Goal: Information Seeking & Learning: Learn about a topic

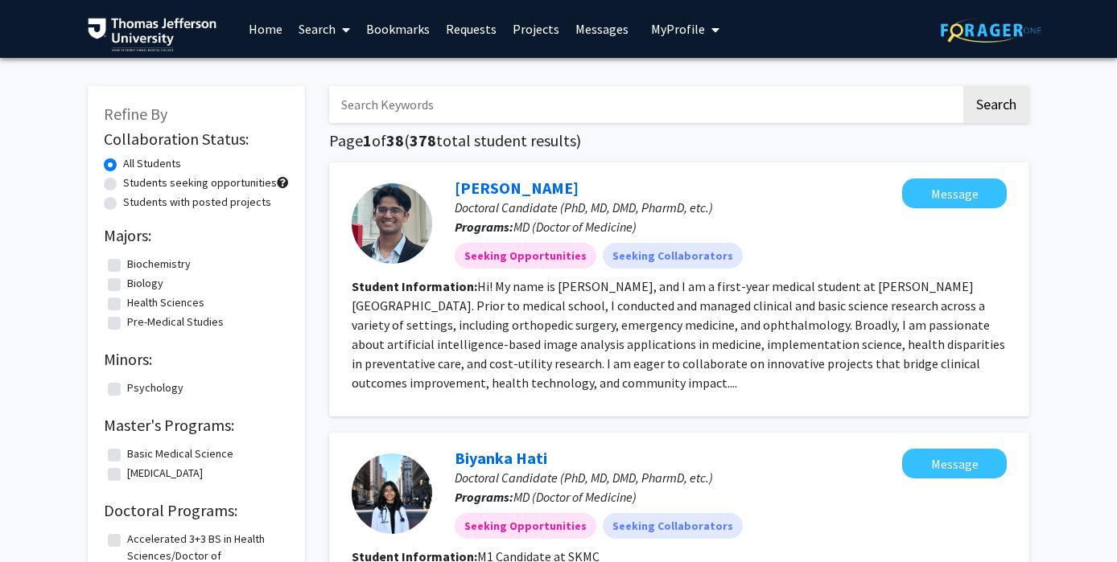
click at [327, 29] on link "Search" at bounding box center [324, 29] width 68 height 56
click at [335, 70] on span "Faculty/Staff" at bounding box center [349, 74] width 118 height 32
click at [319, 30] on link "Search" at bounding box center [324, 29] width 68 height 56
click at [332, 75] on span "Faculty/Staff" at bounding box center [349, 74] width 118 height 32
click at [414, 30] on link "Bookmarks" at bounding box center [398, 29] width 80 height 56
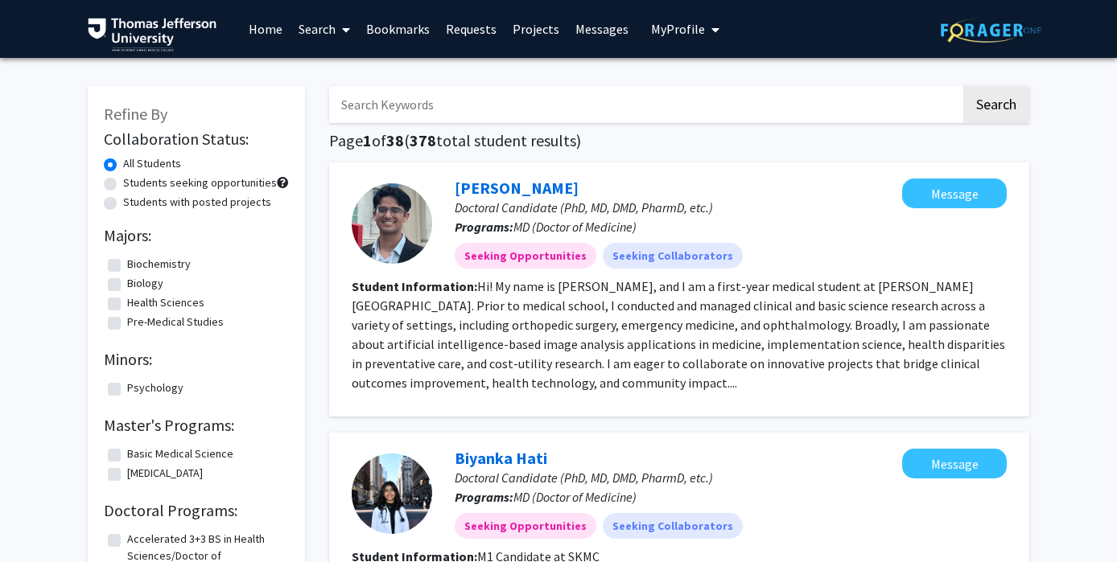
click at [414, 30] on link "Bookmarks" at bounding box center [398, 29] width 80 height 56
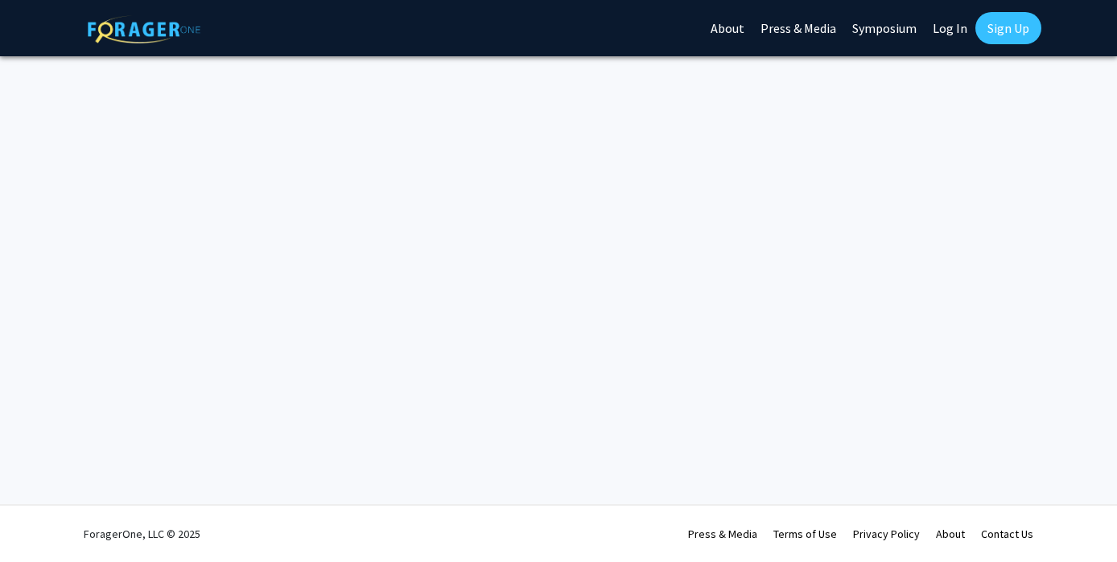
click at [944, 31] on link "Log In" at bounding box center [949, 28] width 51 height 56
click at [955, 27] on link "Log In" at bounding box center [949, 28] width 51 height 56
click at [953, 33] on link "Log In" at bounding box center [949, 28] width 51 height 56
click at [990, 26] on link "Sign Up" at bounding box center [1008, 28] width 66 height 32
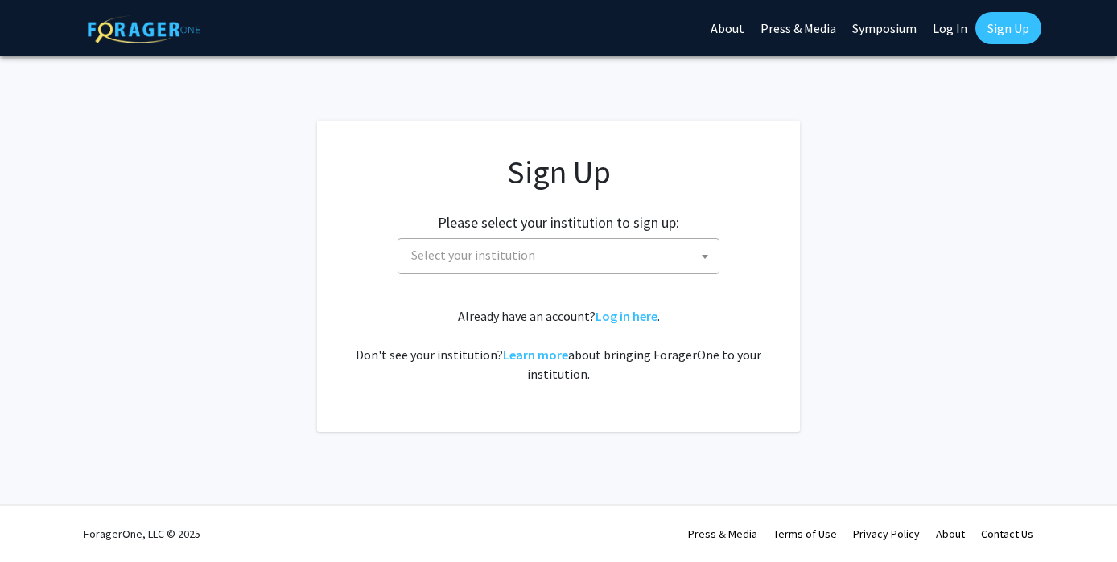
click at [606, 315] on link "Log in here" at bounding box center [626, 316] width 62 height 16
click at [615, 315] on link "Log in here" at bounding box center [626, 316] width 62 height 16
click at [619, 318] on link "Log in here" at bounding box center [626, 316] width 62 height 16
click at [545, 265] on span "Select your institution" at bounding box center [562, 255] width 314 height 33
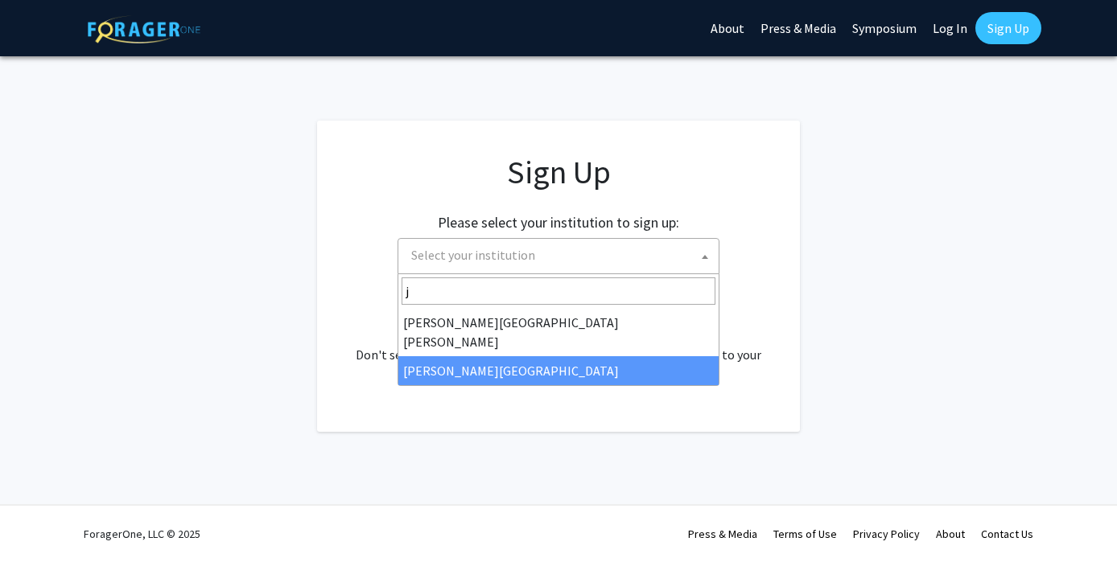
type input "j"
select select "24"
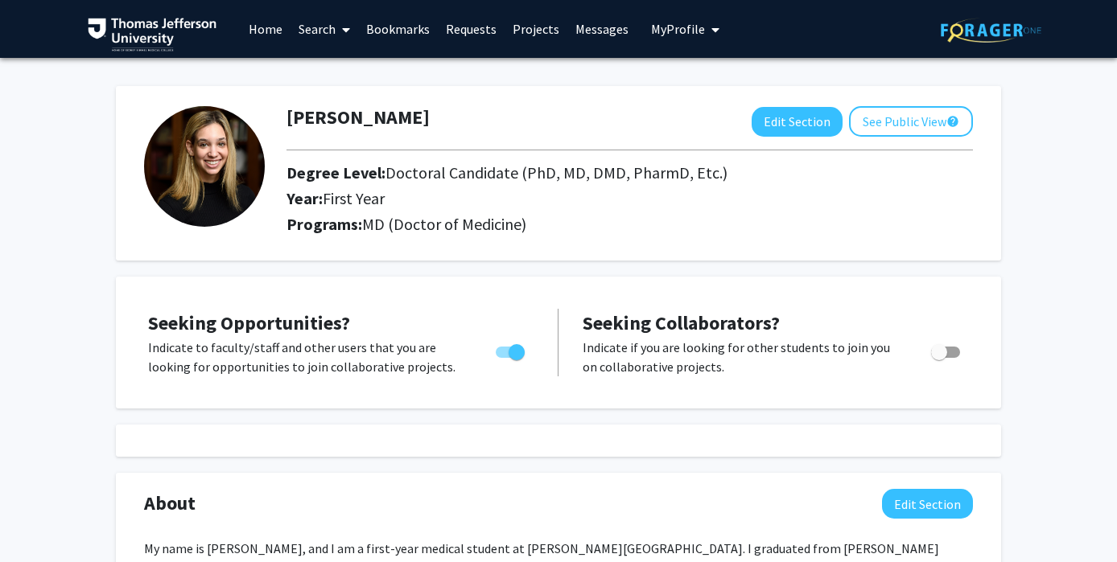
click at [400, 29] on link "Bookmarks" at bounding box center [398, 29] width 80 height 56
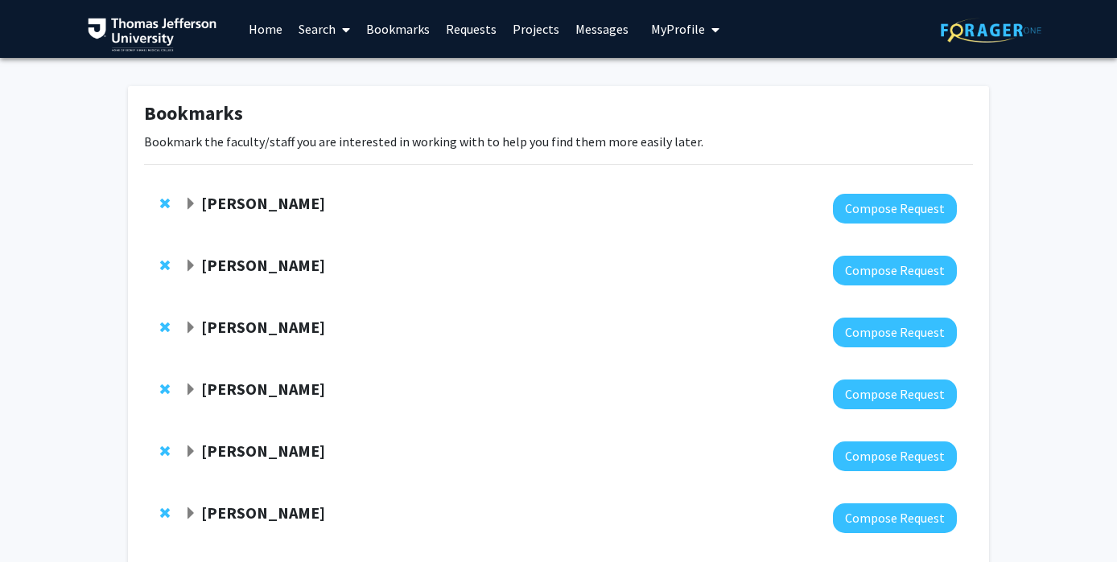
click at [219, 262] on strong "[PERSON_NAME]" at bounding box center [263, 265] width 124 height 20
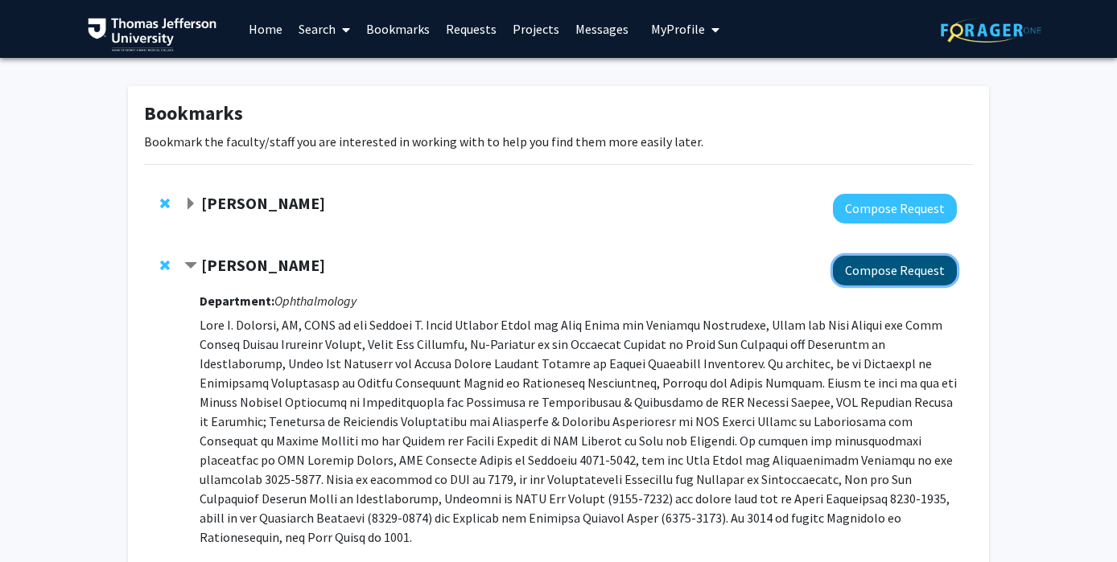
click at [859, 275] on button "Compose Request" at bounding box center [895, 271] width 124 height 30
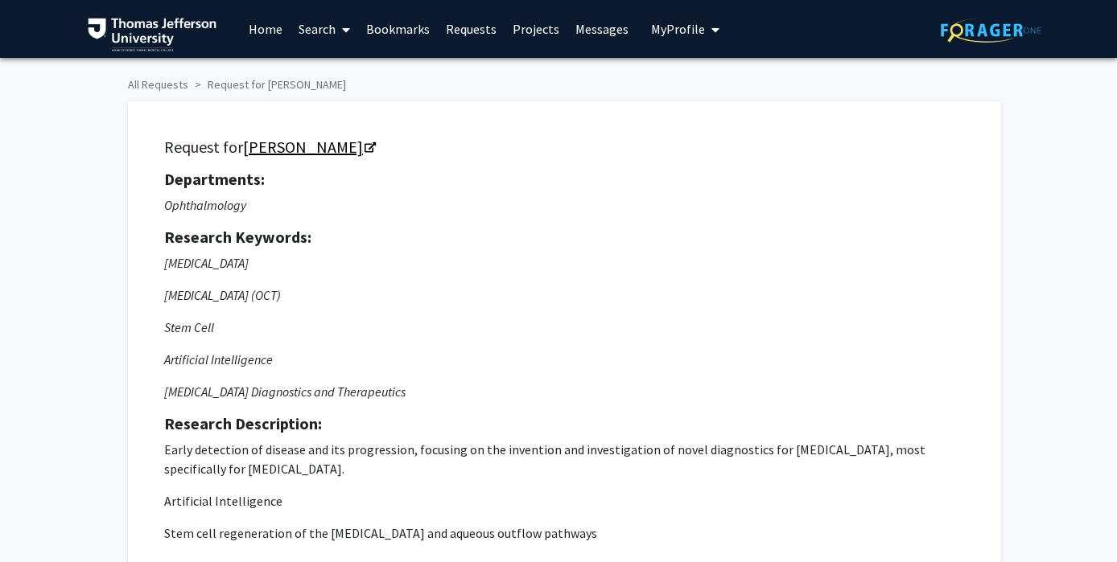
click at [342, 147] on link "[PERSON_NAME]" at bounding box center [308, 147] width 131 height 20
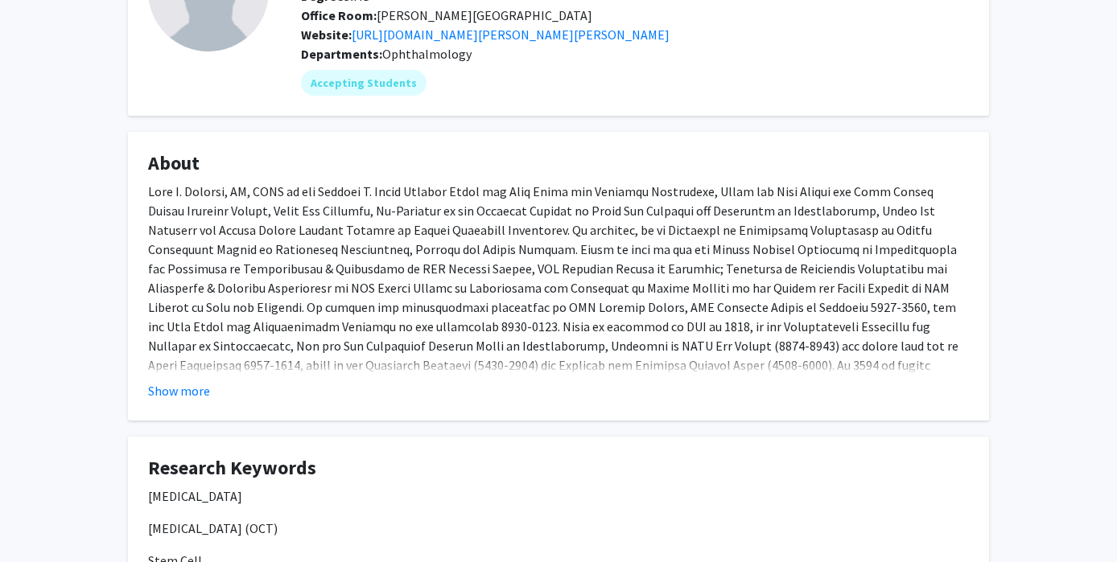
scroll to position [163, 0]
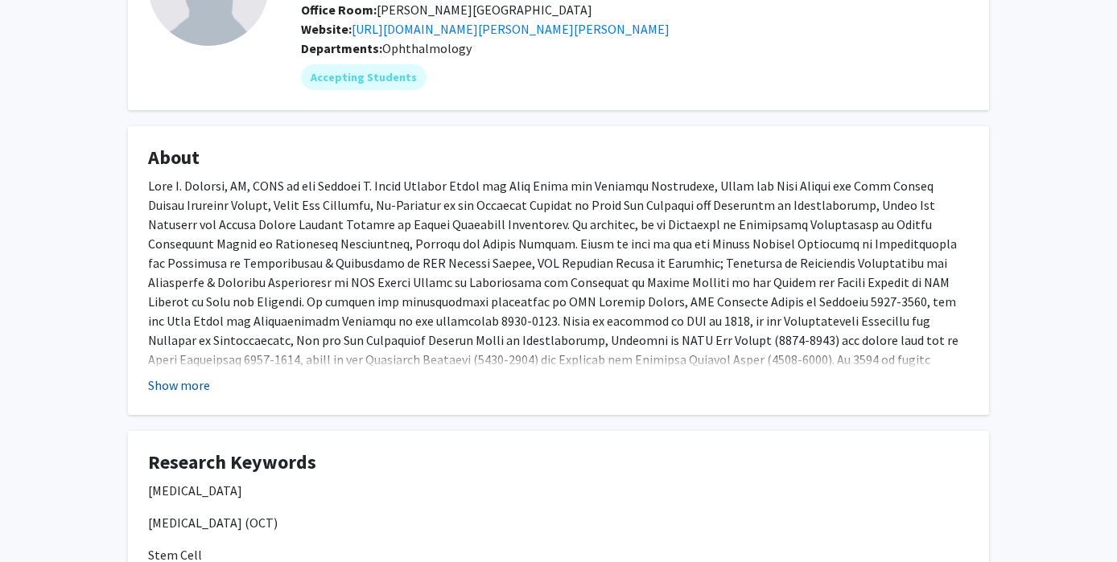
click at [171, 391] on button "Show more" at bounding box center [179, 385] width 62 height 19
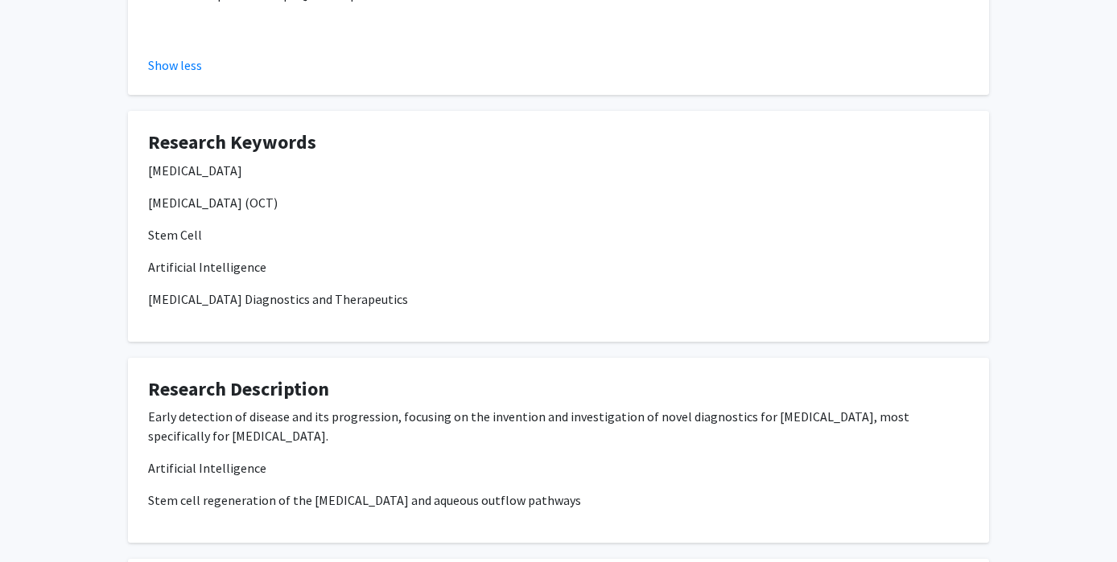
scroll to position [825, 0]
click at [185, 160] on p "[MEDICAL_DATA]" at bounding box center [558, 169] width 821 height 19
copy p "[MEDICAL_DATA]"
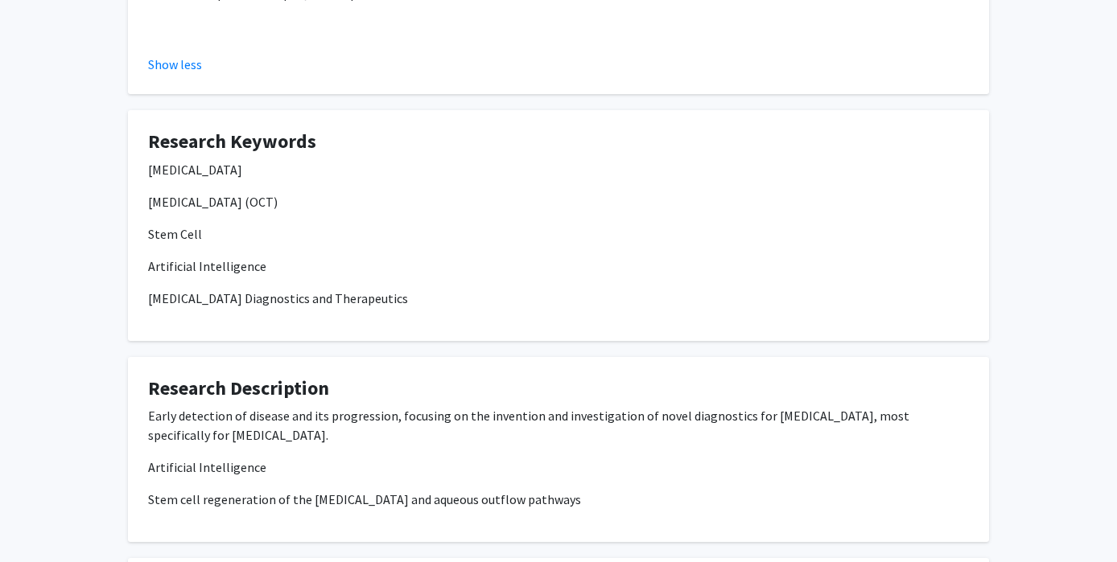
click at [344, 192] on p "[MEDICAL_DATA] (OCT)" at bounding box center [558, 201] width 821 height 19
copy p "[MEDICAL_DATA] (OCT)"
click at [612, 300] on div "[MEDICAL_DATA] [MEDICAL_DATA] (OCT) Stem Cell Artificial Intelligence [MEDICAL_…" at bounding box center [558, 240] width 821 height 161
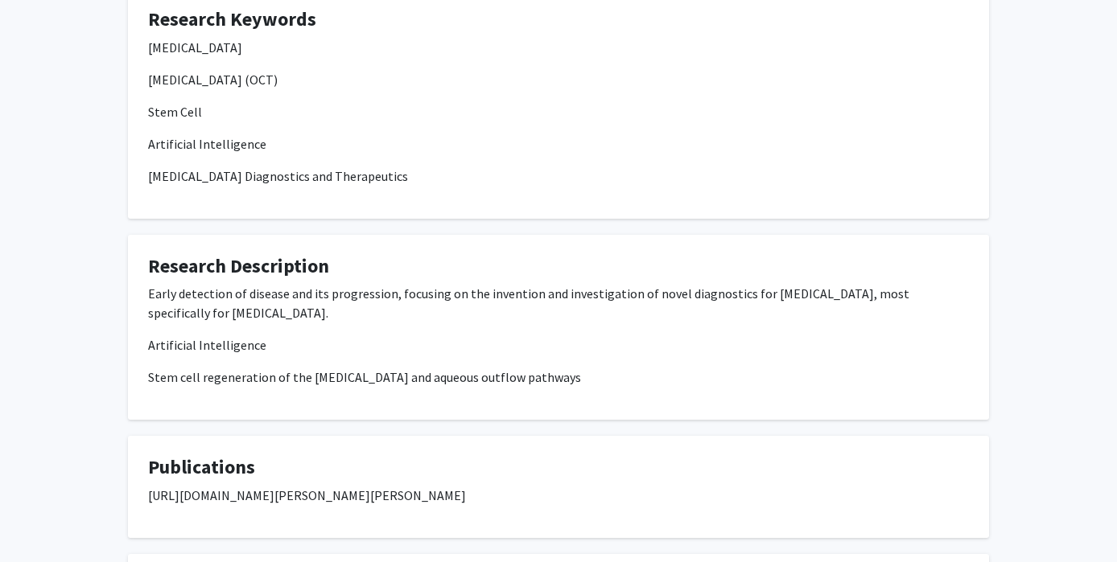
scroll to position [953, 0]
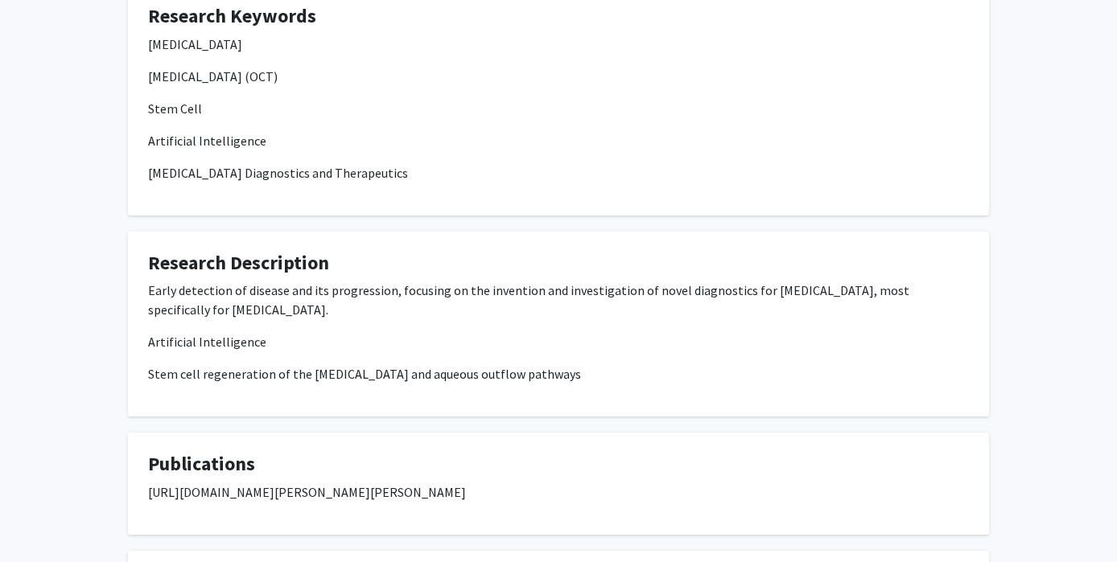
click at [232, 285] on p "Early detection of disease and its progression, focusing on the invention and i…" at bounding box center [558, 300] width 821 height 39
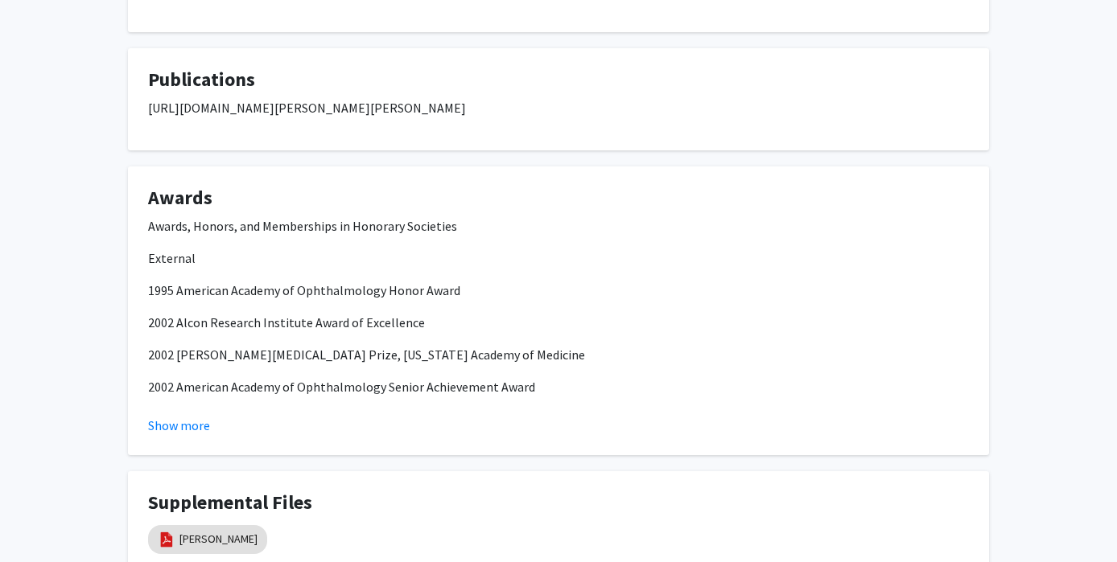
scroll to position [1448, 0]
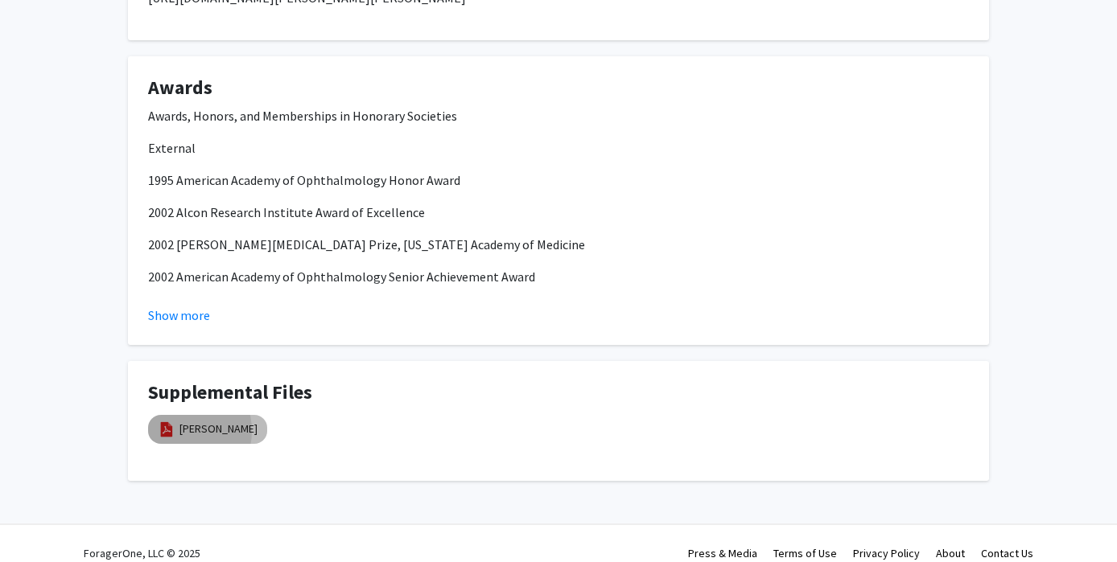
click at [175, 415] on mat-chip "[PERSON_NAME]" at bounding box center [207, 429] width 119 height 29
click at [228, 421] on link "[PERSON_NAME]" at bounding box center [218, 429] width 78 height 17
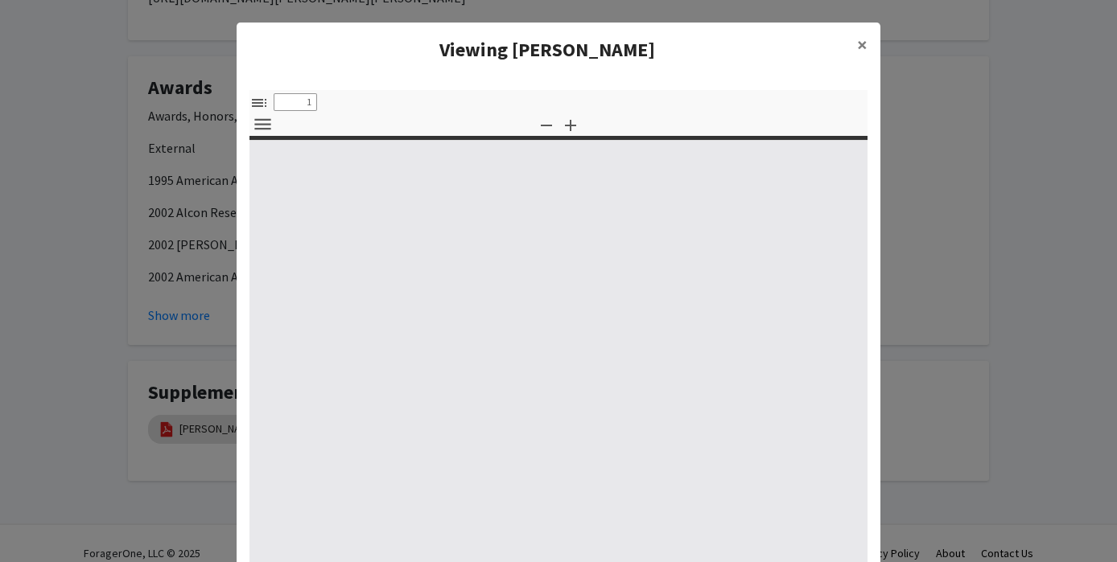
select select "custom"
type input "0"
select select "custom"
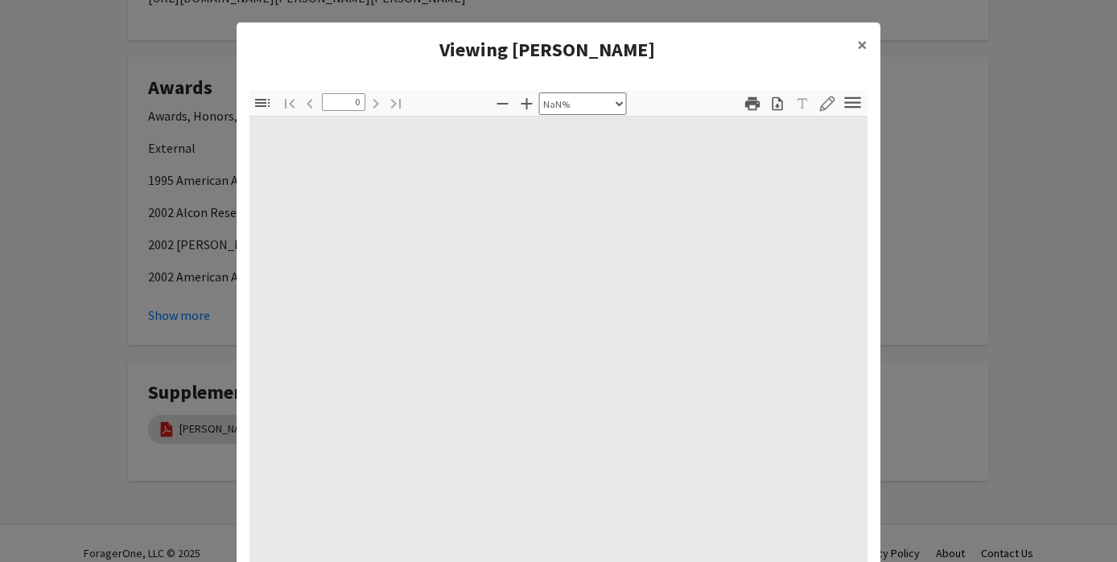
type input "1"
select select "auto"
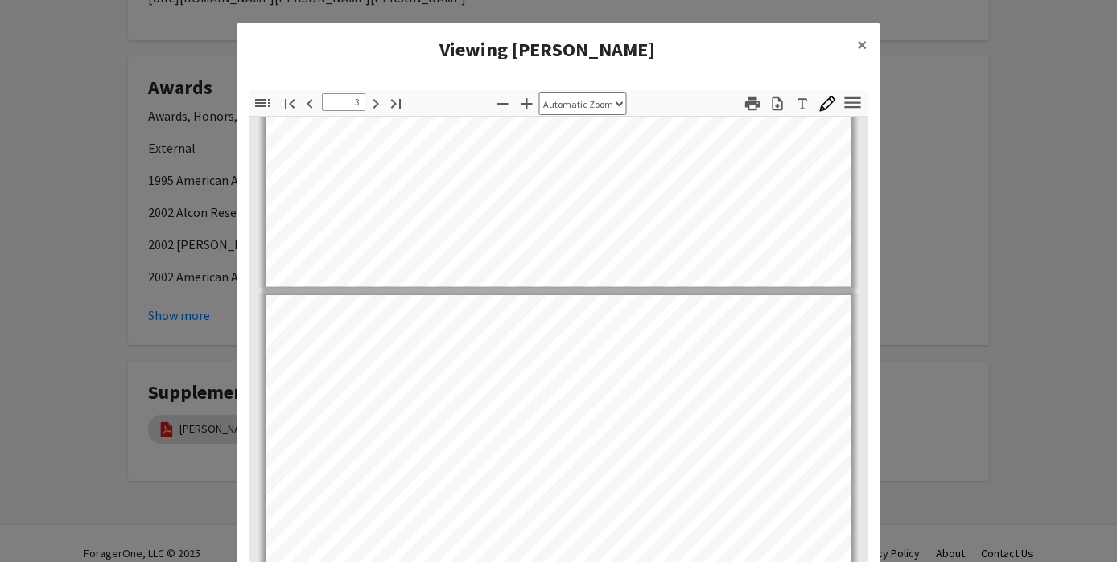
scroll to position [1416, 0]
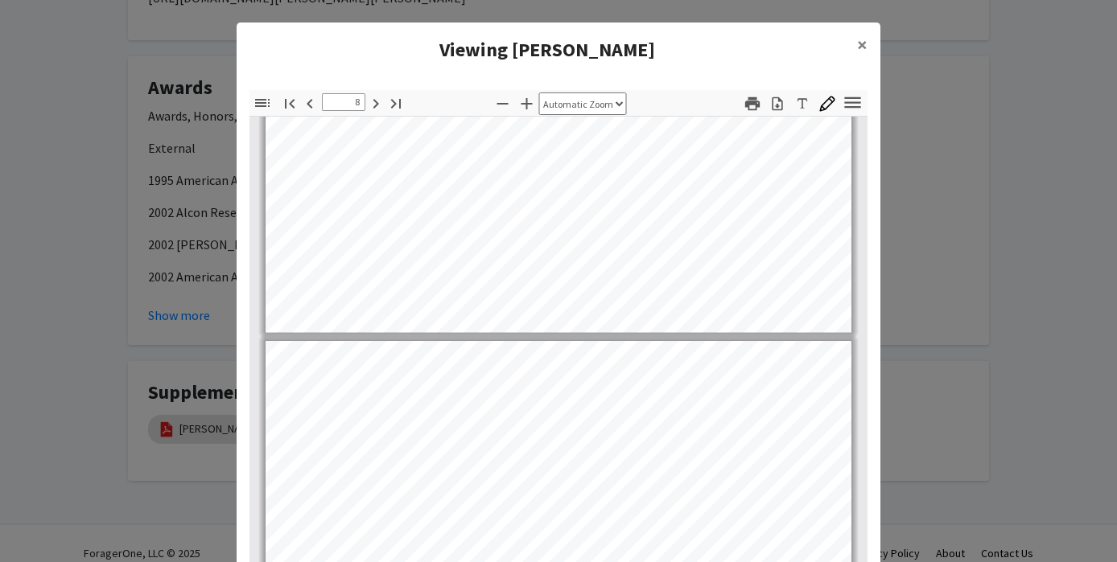
type input "9"
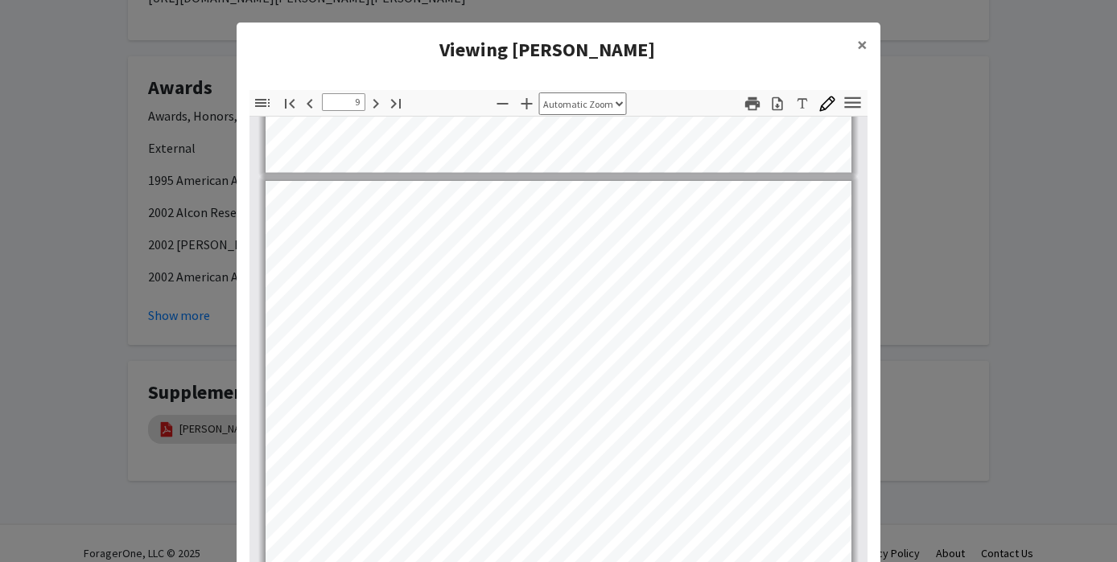
scroll to position [6679, 0]
